Goal: Navigation & Orientation: Find specific page/section

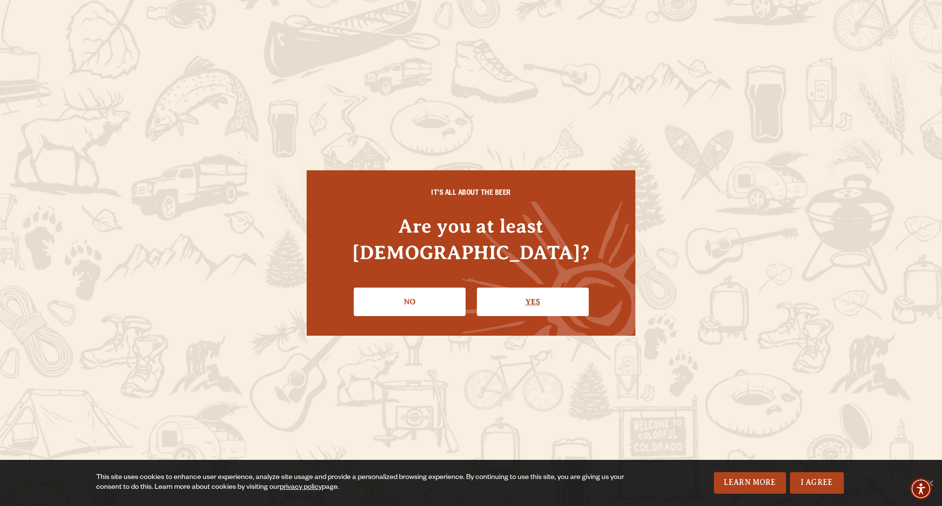
click at [533, 288] on link "Yes" at bounding box center [533, 302] width 112 height 28
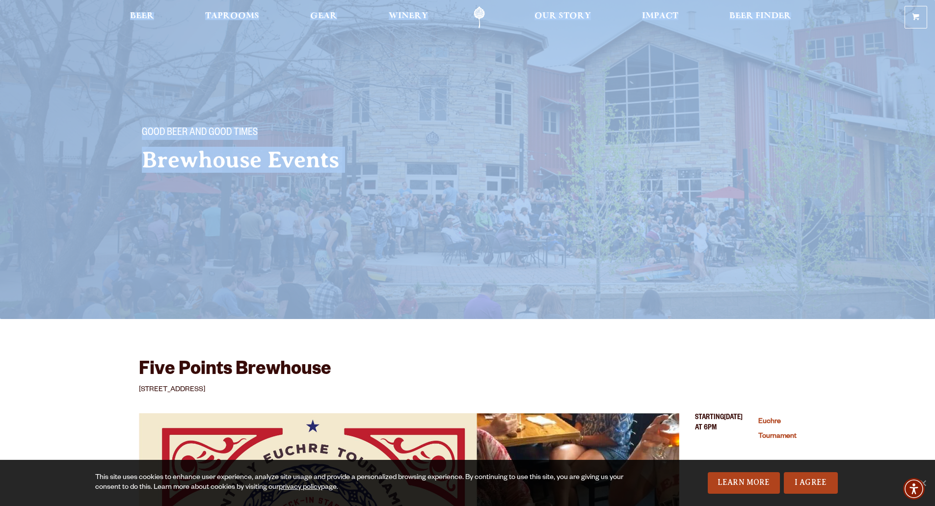
click at [239, 12] on span "Taprooms" at bounding box center [232, 16] width 54 height 8
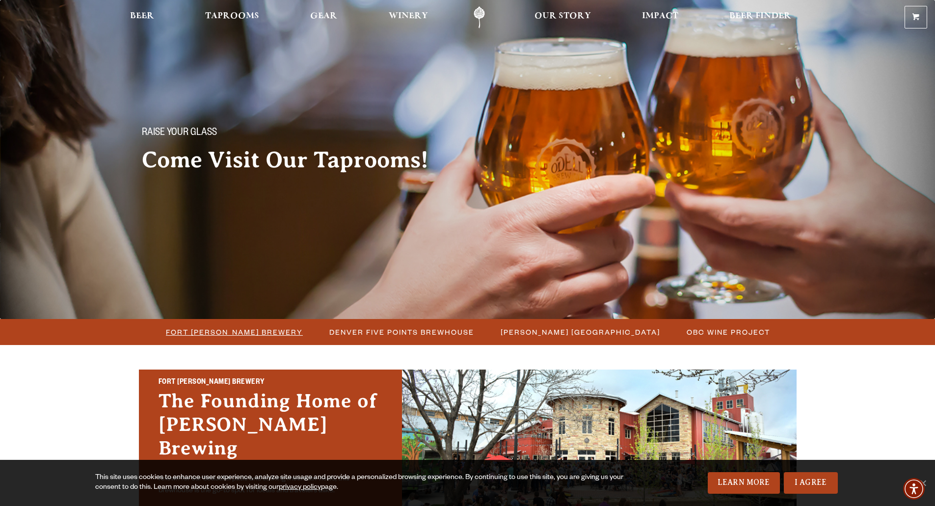
click at [251, 324] on li "Fort [PERSON_NAME] Brewery" at bounding box center [233, 332] width 163 height 18
click at [244, 330] on span "Fort [PERSON_NAME] Brewery" at bounding box center [234, 332] width 137 height 14
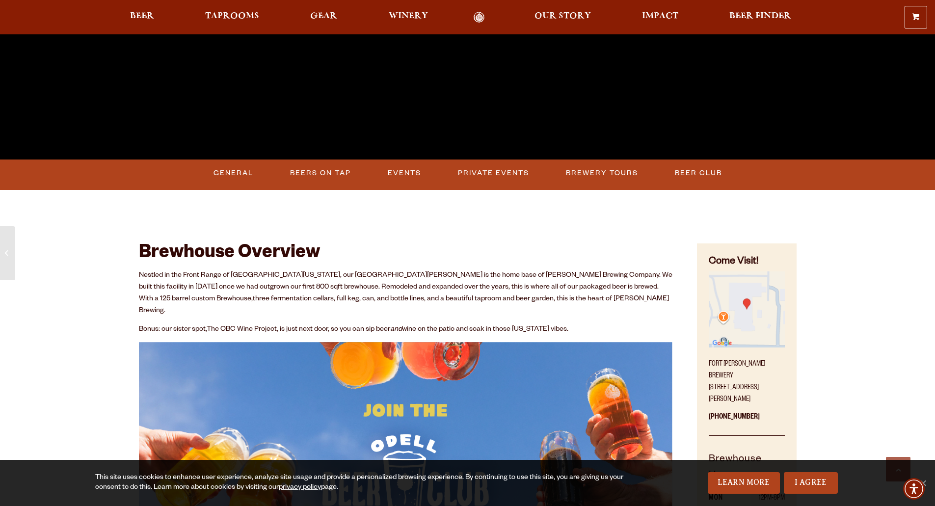
scroll to position [352, 0]
